Goal: Information Seeking & Learning: Find contact information

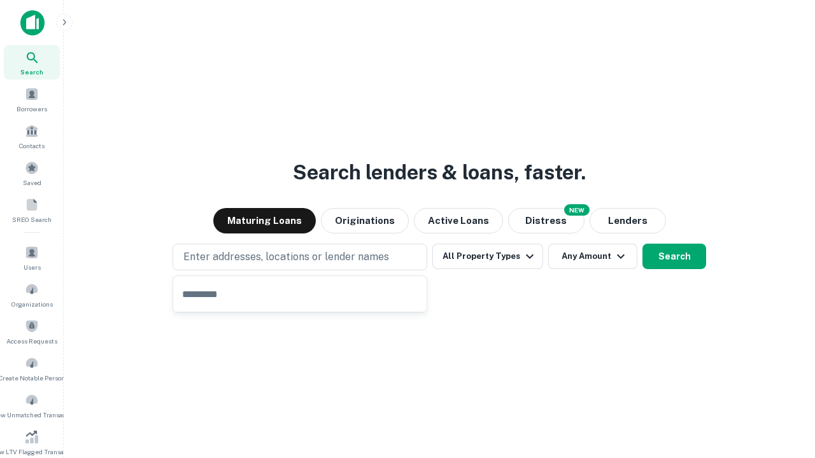
type input "**********"
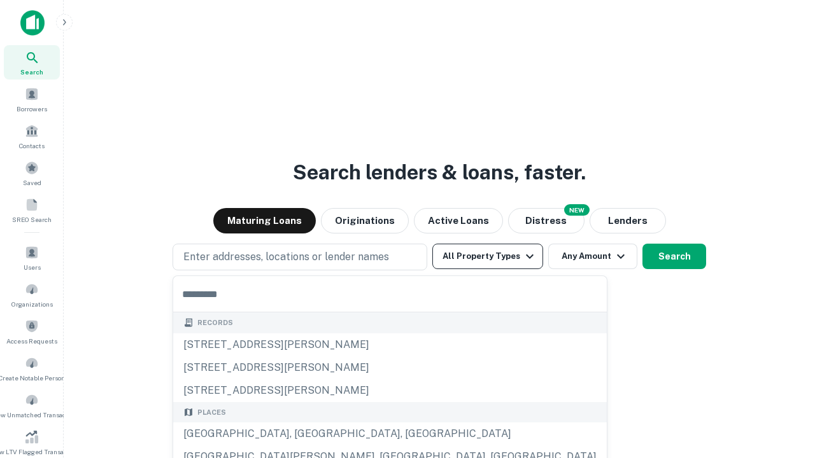
click at [488, 257] on button "All Property Types" at bounding box center [487, 256] width 111 height 25
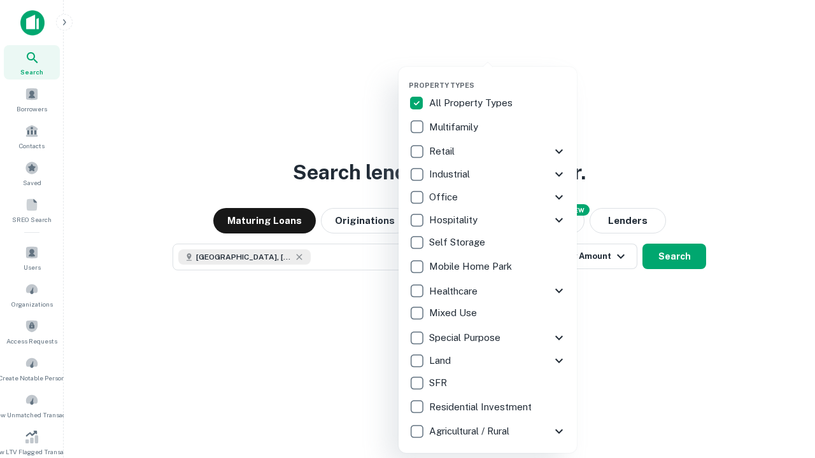
click at [498, 77] on button "button" at bounding box center [498, 77] width 178 height 1
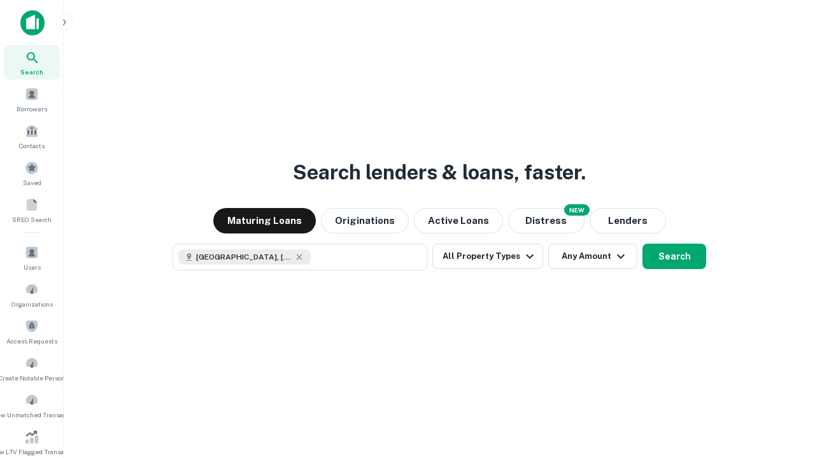
scroll to position [20, 0]
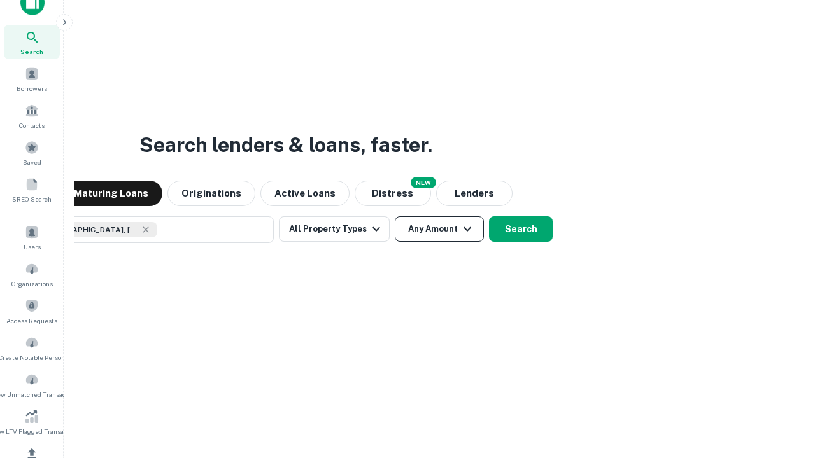
click at [395, 216] on button "Any Amount" at bounding box center [439, 228] width 89 height 25
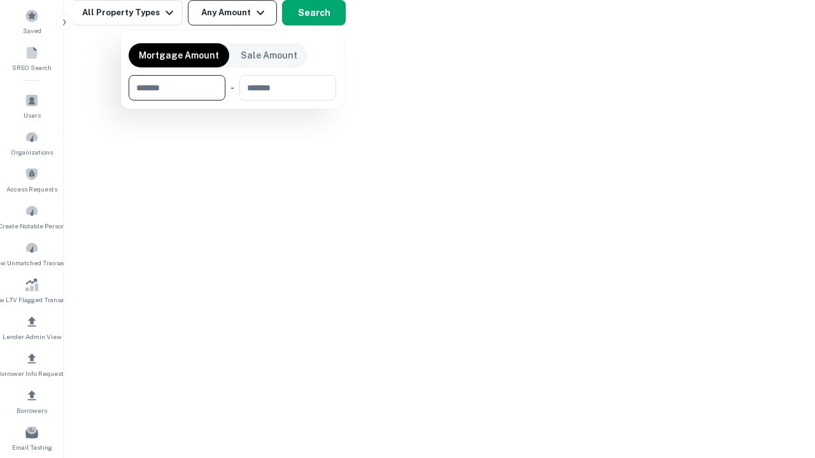
type input "*******"
click at [232, 101] on button "button" at bounding box center [233, 101] width 208 height 1
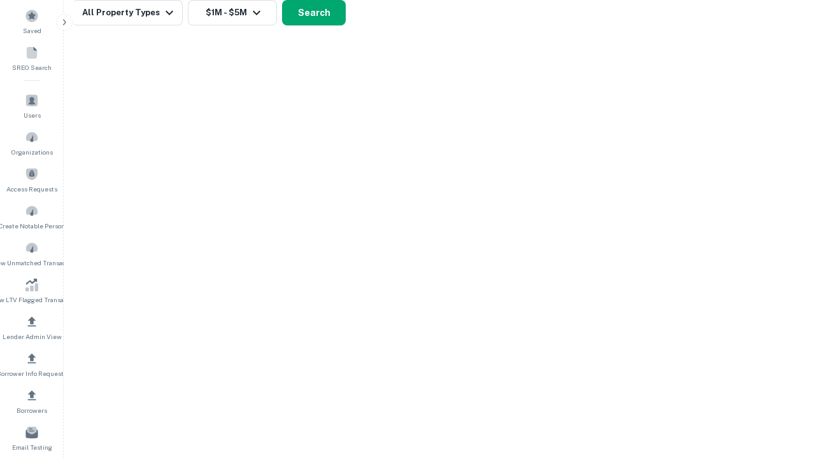
scroll to position [7, 235]
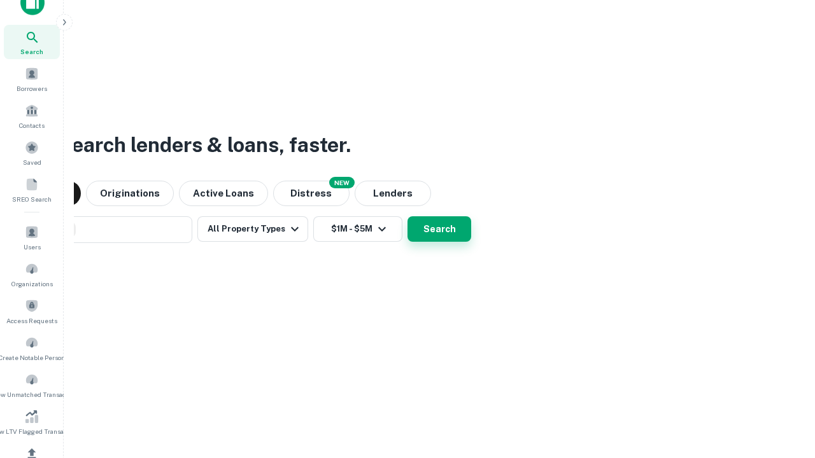
click at [439, 229] on button "Search" at bounding box center [439, 228] width 64 height 25
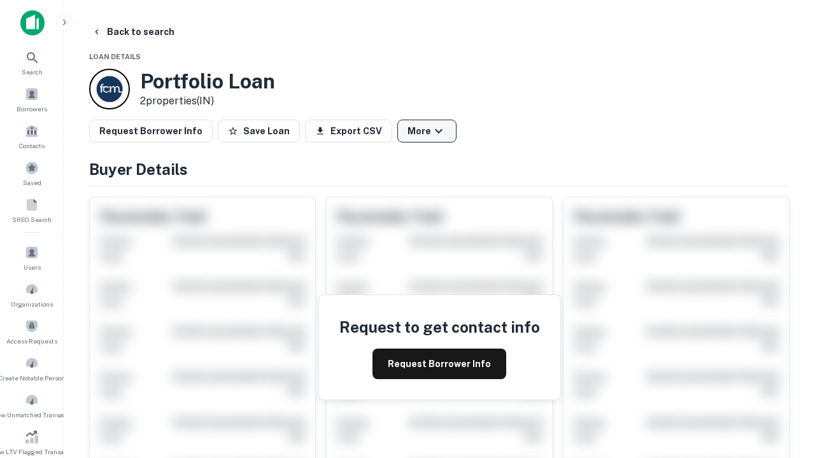
click at [427, 131] on button "More" at bounding box center [426, 131] width 59 height 23
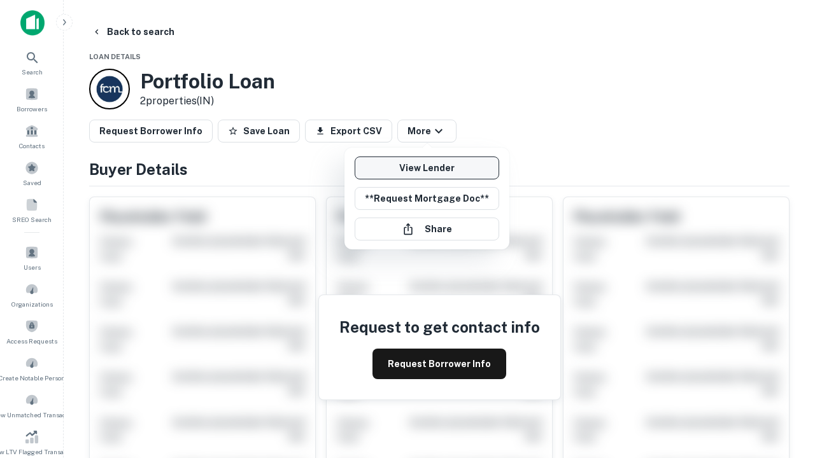
click at [427, 168] on link "View Lender" at bounding box center [427, 168] width 145 height 23
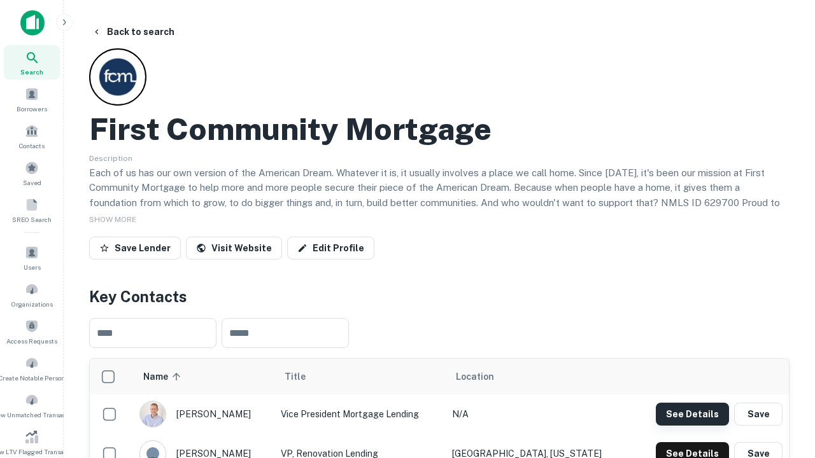
click at [692, 414] on button "See Details" at bounding box center [692, 414] width 73 height 23
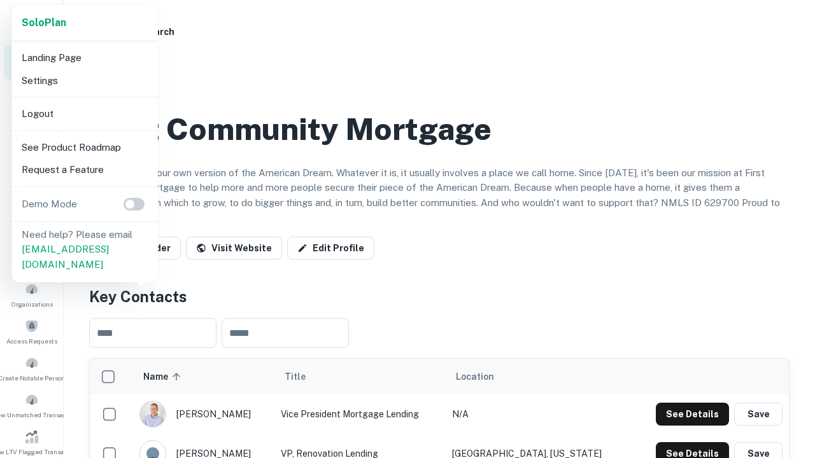
scroll to position [444, 0]
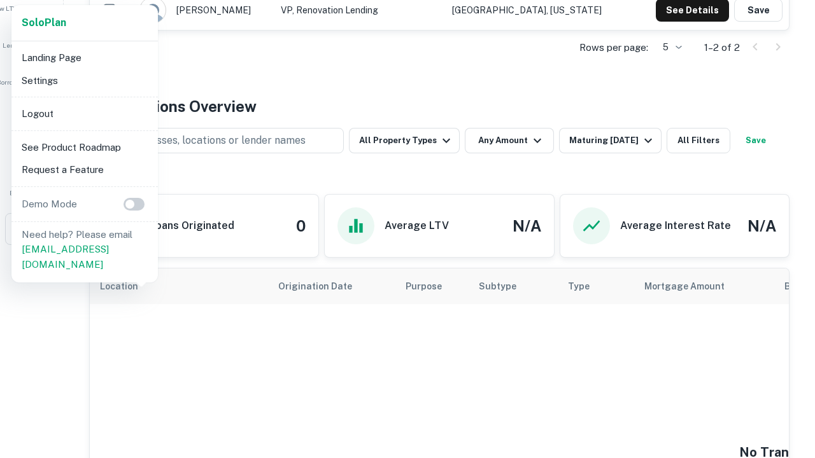
click at [84, 113] on li "Logout" at bounding box center [85, 113] width 136 height 23
